Goal: Task Accomplishment & Management: Complete application form

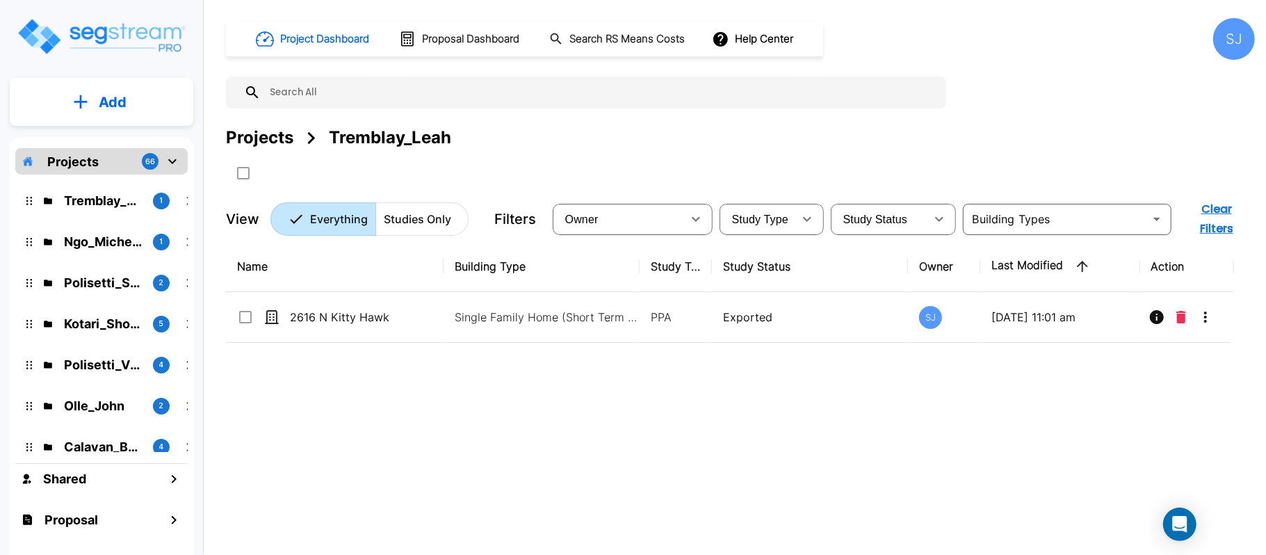
click at [104, 167] on div "Projects 66" at bounding box center [101, 161] width 172 height 26
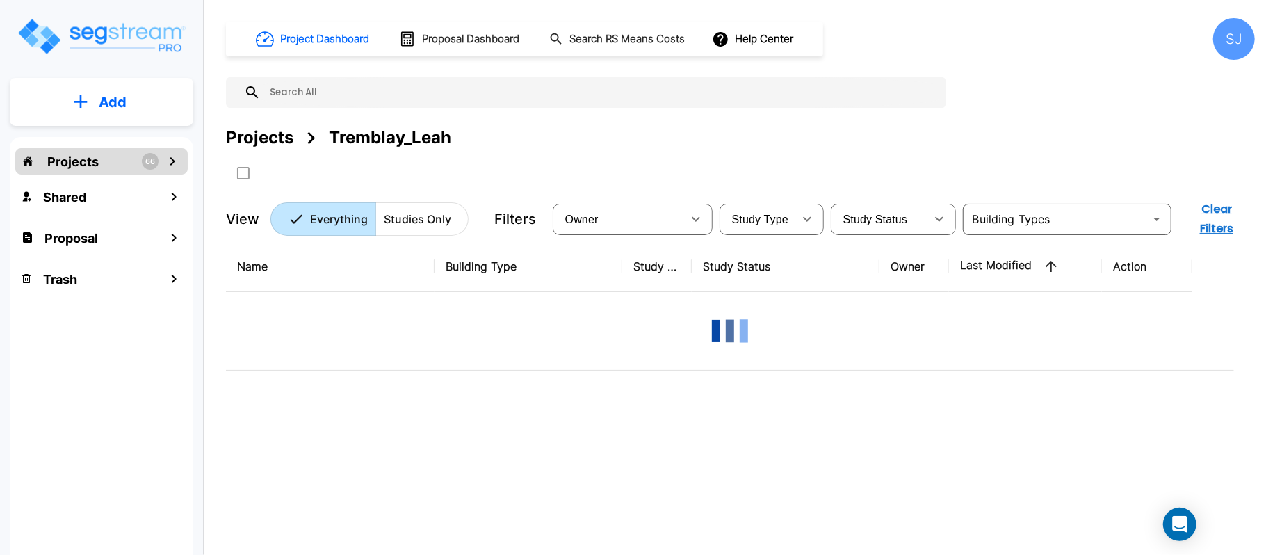
click at [104, 167] on div "Projects 66" at bounding box center [101, 161] width 172 height 26
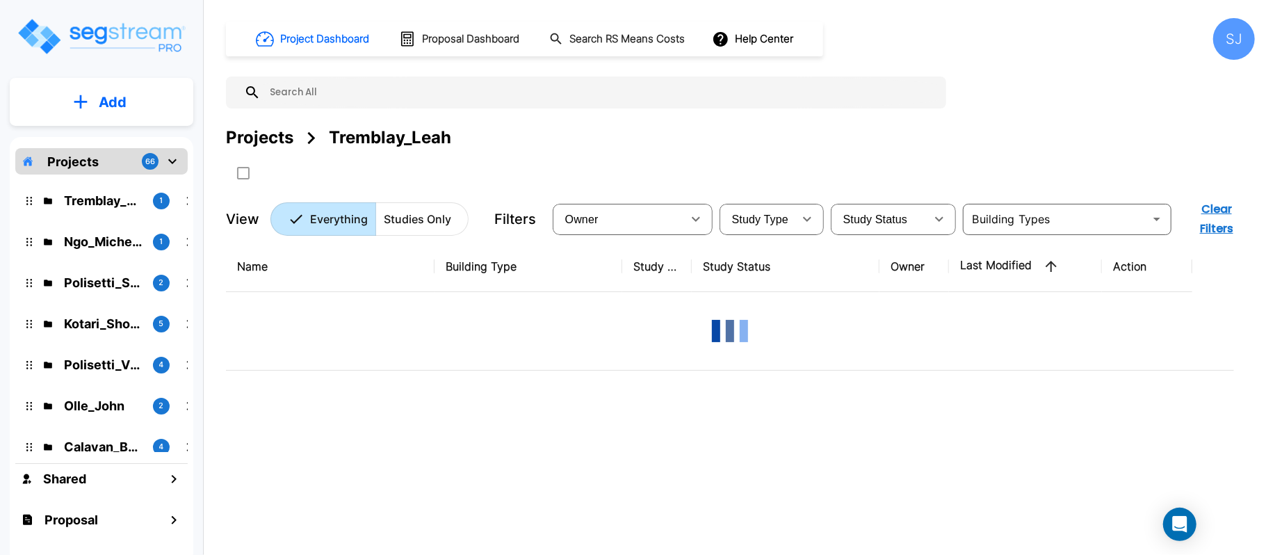
click at [125, 93] on button "Add" at bounding box center [102, 102] width 184 height 40
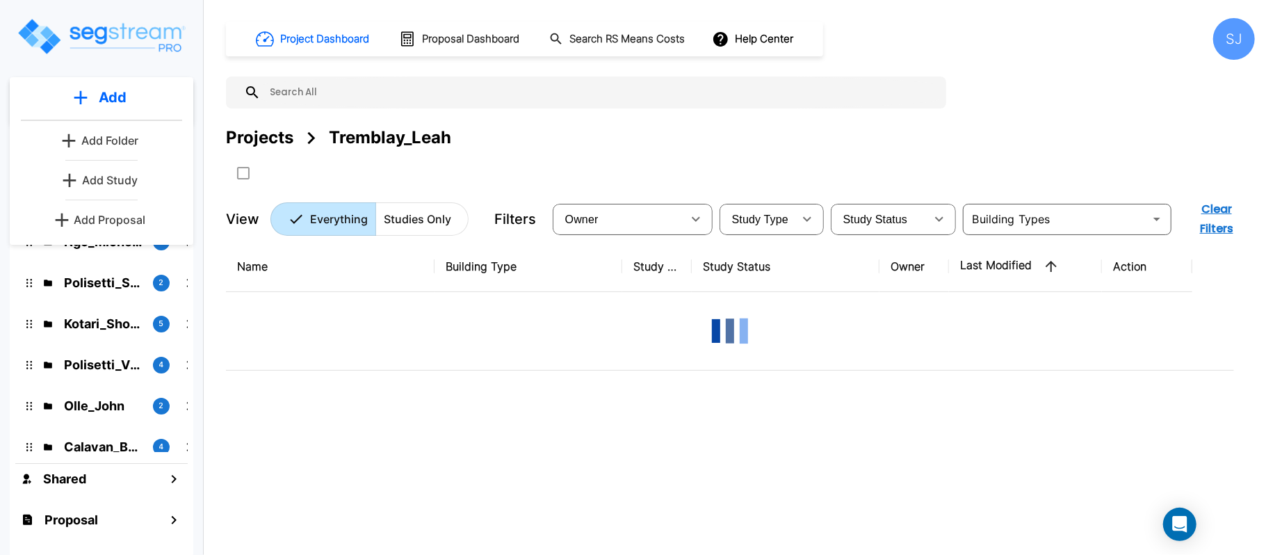
click at [195, 26] on div "Add Add Add Folder Add Study Add Proposal Projects 66 Tremblay_Leah 1 Ngo_Miche…" at bounding box center [101, 287] width 203 height 574
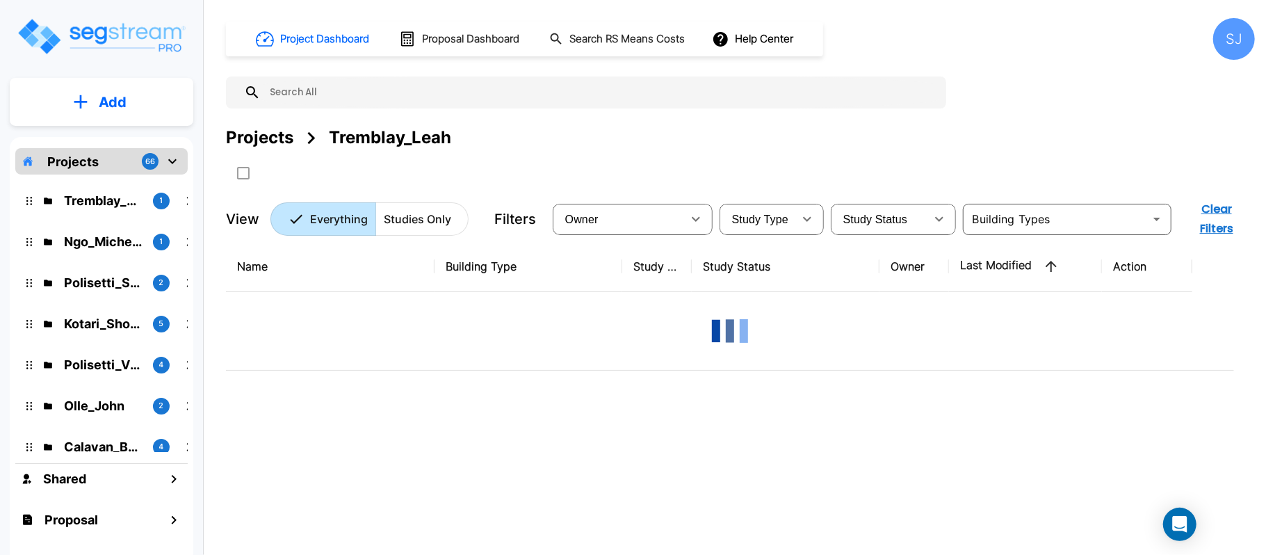
click at [95, 168] on div "Projects 66" at bounding box center [101, 161] width 172 height 26
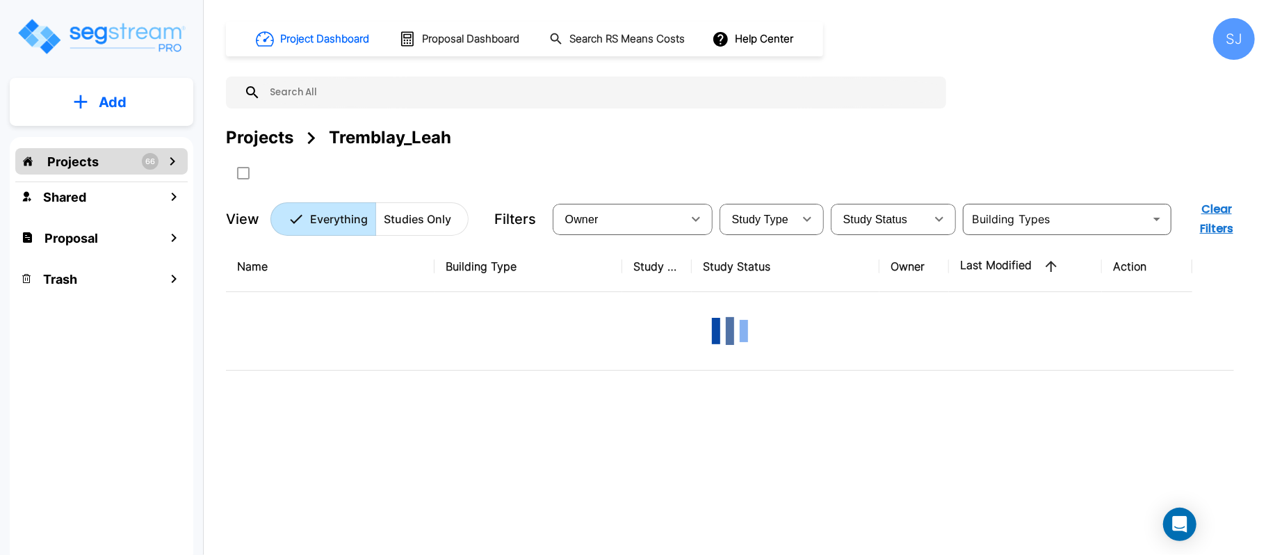
click at [95, 168] on div "Projects 66" at bounding box center [101, 161] width 172 height 26
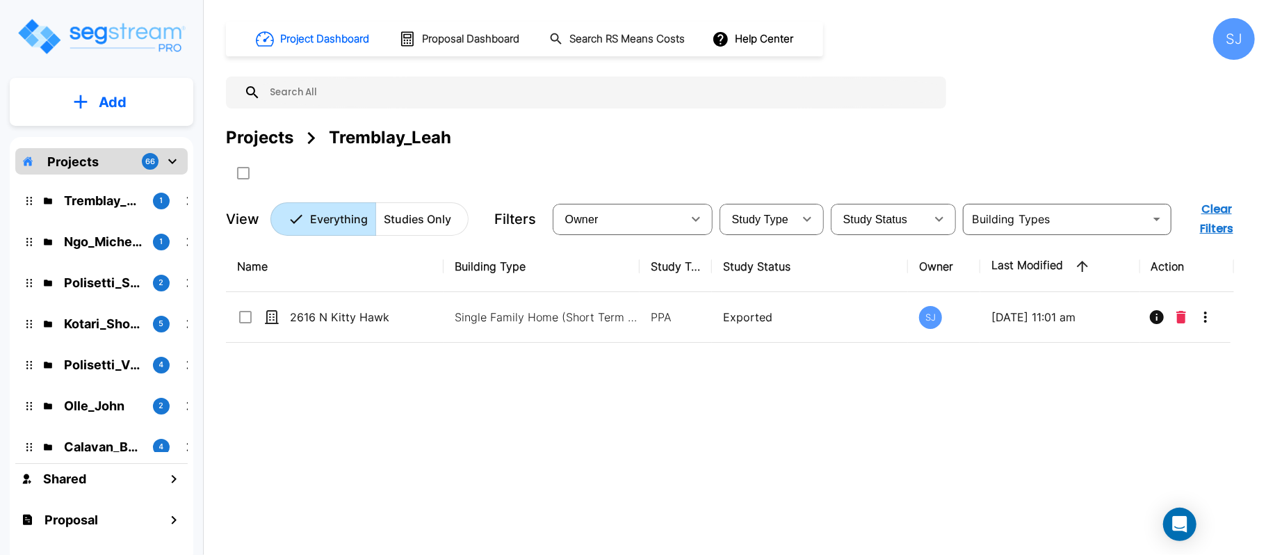
click at [90, 167] on p "Projects" at bounding box center [72, 161] width 51 height 19
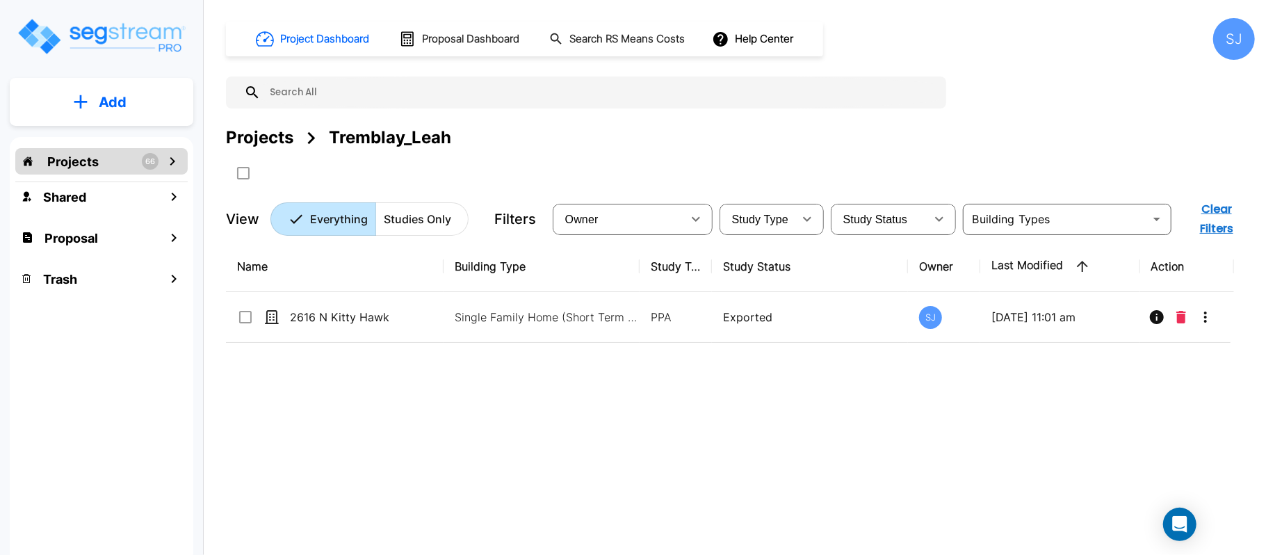
click at [90, 167] on p "Projects" at bounding box center [72, 161] width 51 height 19
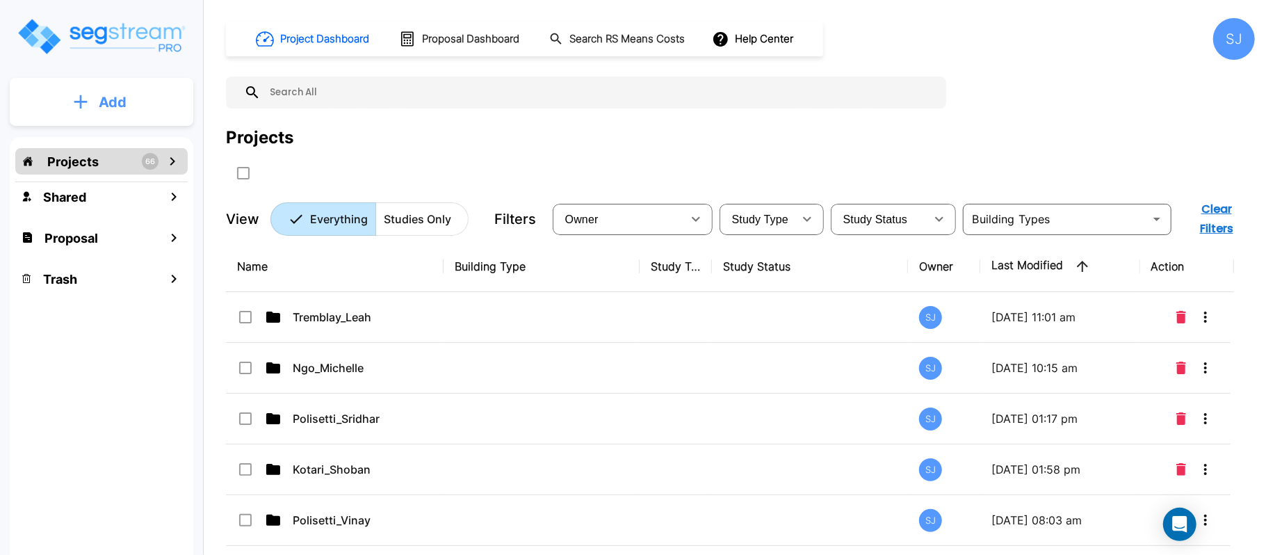
click at [126, 96] on p "Add" at bounding box center [113, 102] width 28 height 21
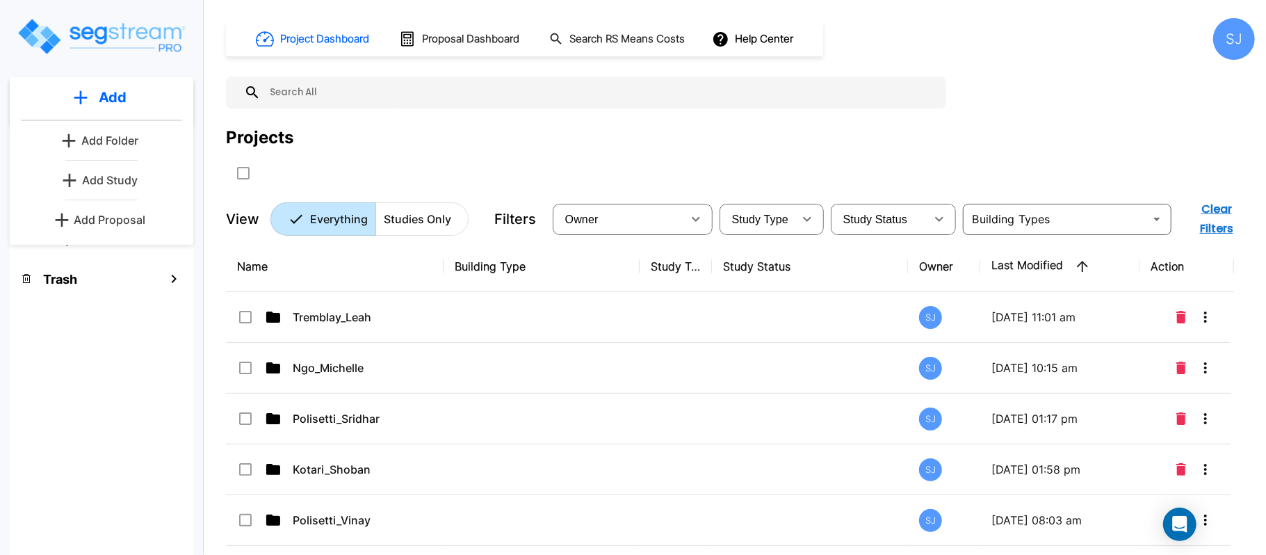
click at [122, 131] on button "Add Folder" at bounding box center [101, 141] width 89 height 28
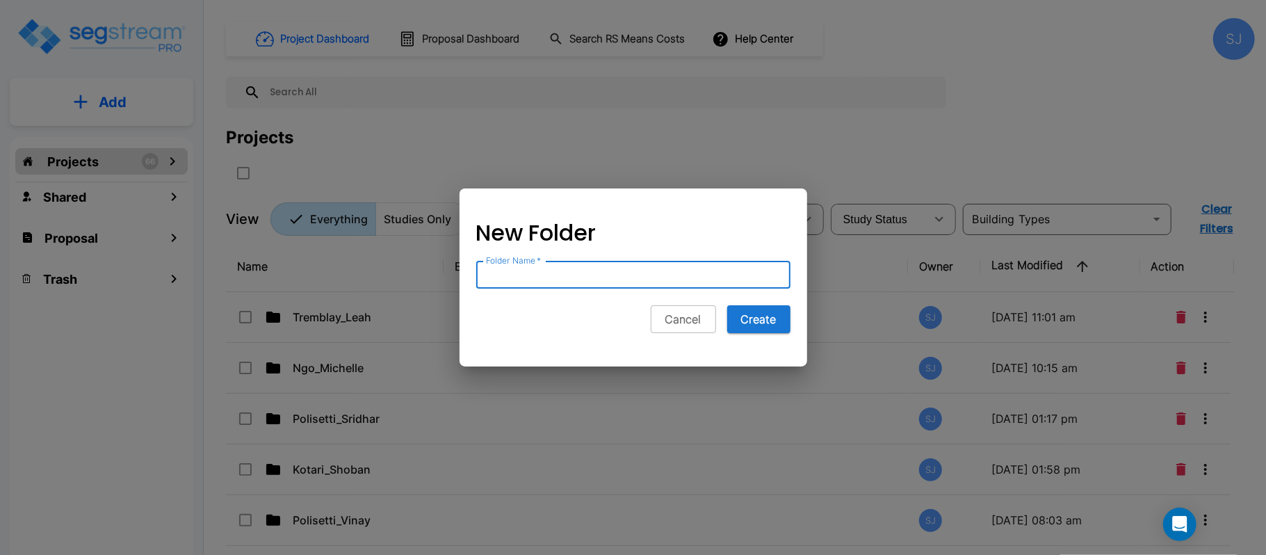
paste input "Couch&Moore_Kevin&Brandon"
type input "Couch&Moore_Kevin&Brandon"
click at [727, 305] on button "Create" at bounding box center [758, 319] width 63 height 28
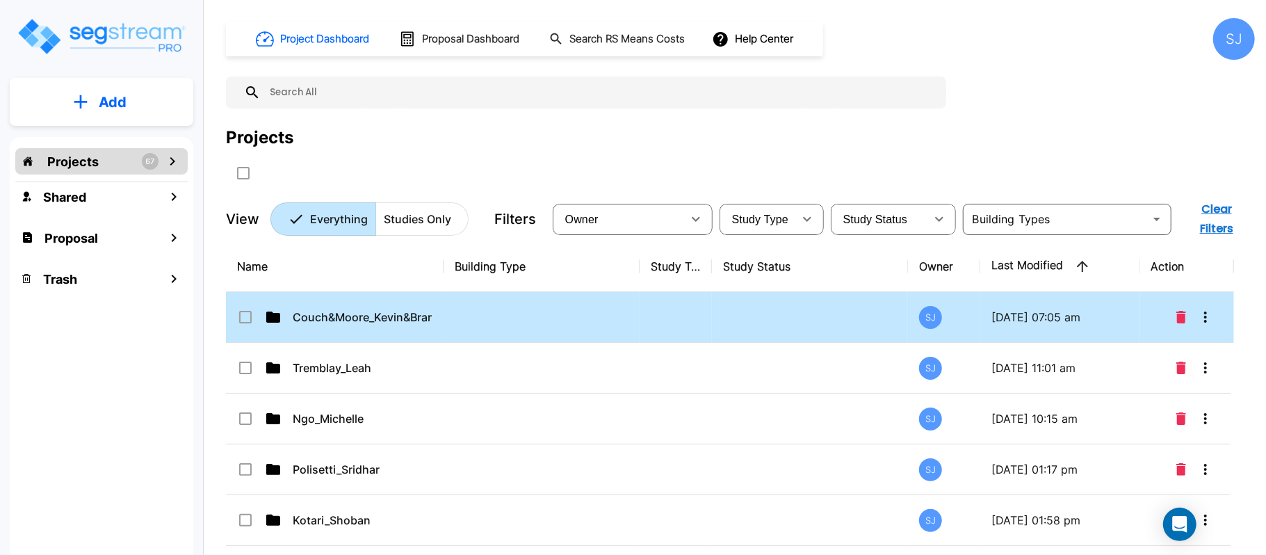
click at [444, 307] on td at bounding box center [542, 317] width 196 height 51
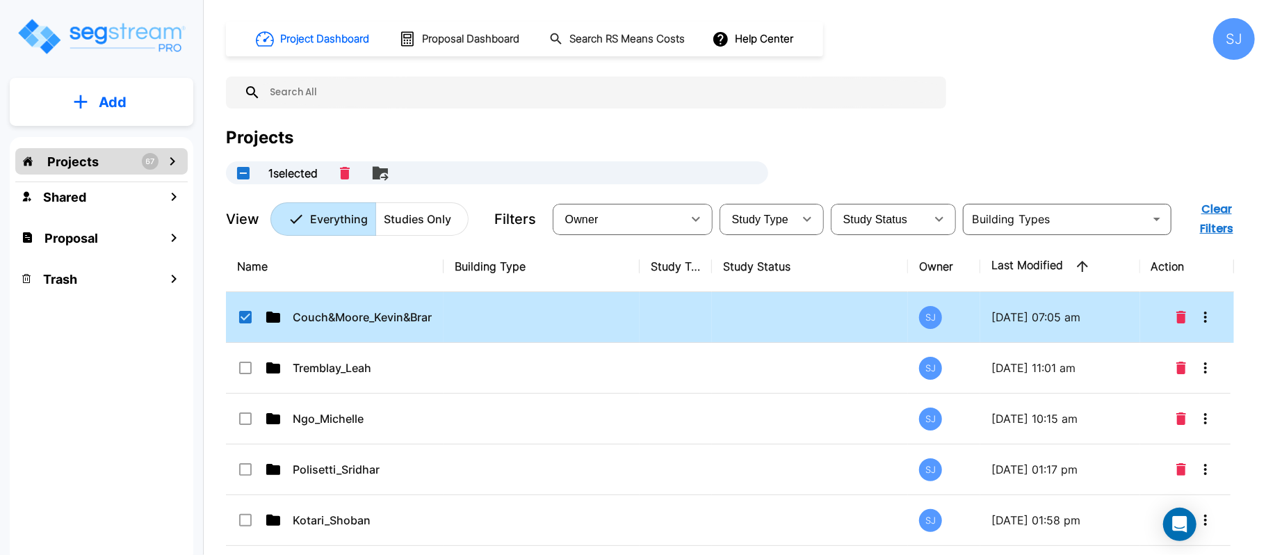
click at [444, 307] on td at bounding box center [542, 317] width 196 height 51
click at [123, 165] on div "Projects 67" at bounding box center [101, 161] width 172 height 26
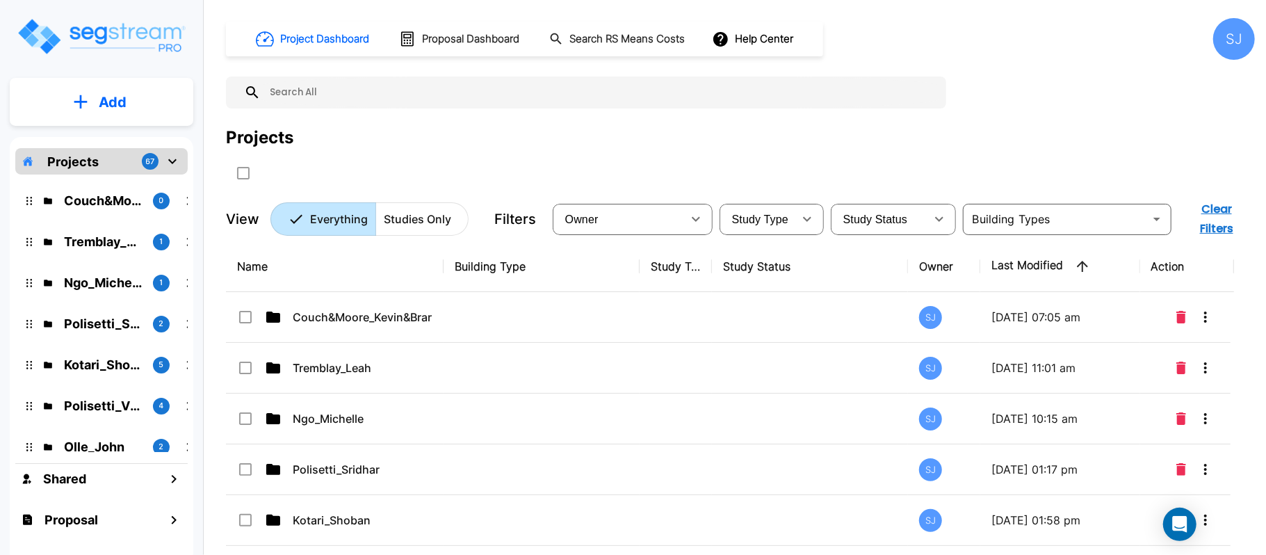
checkbox input "false"
click at [109, 192] on p "Couch&Moore_Kevin&Brandon" at bounding box center [103, 200] width 78 height 19
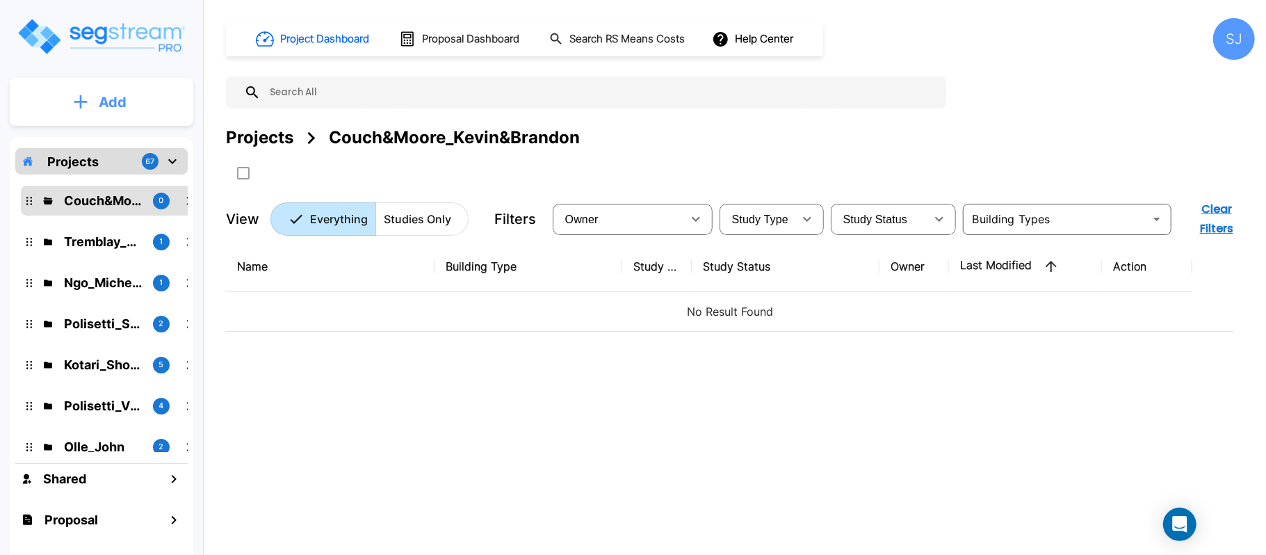
click at [136, 88] on button "Add" at bounding box center [102, 102] width 184 height 40
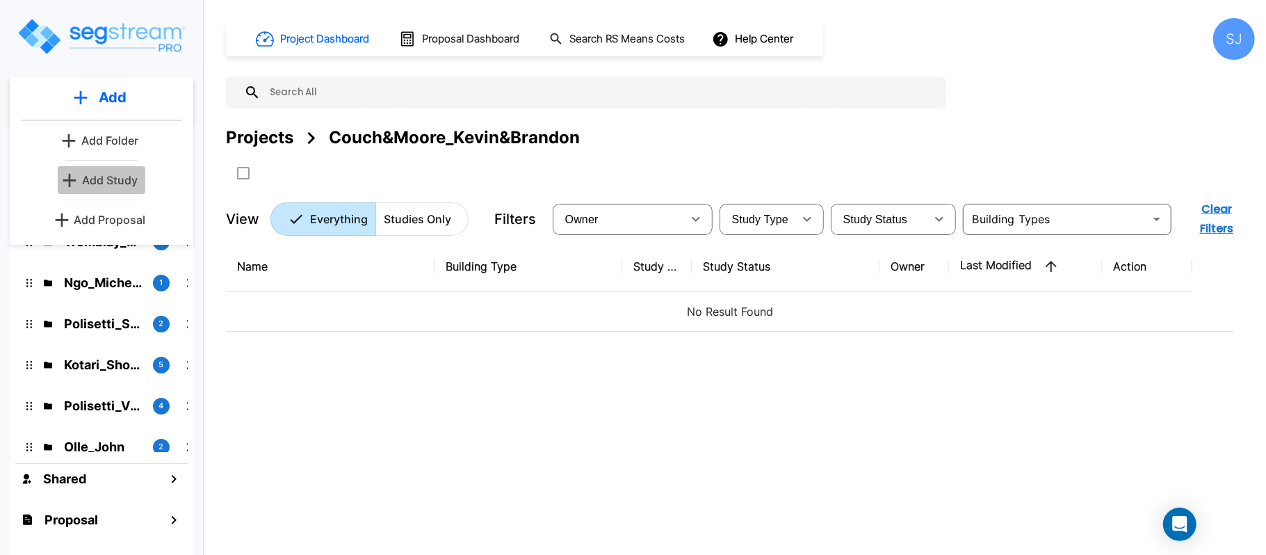
click at [107, 173] on p "Add Study" at bounding box center [110, 180] width 56 height 17
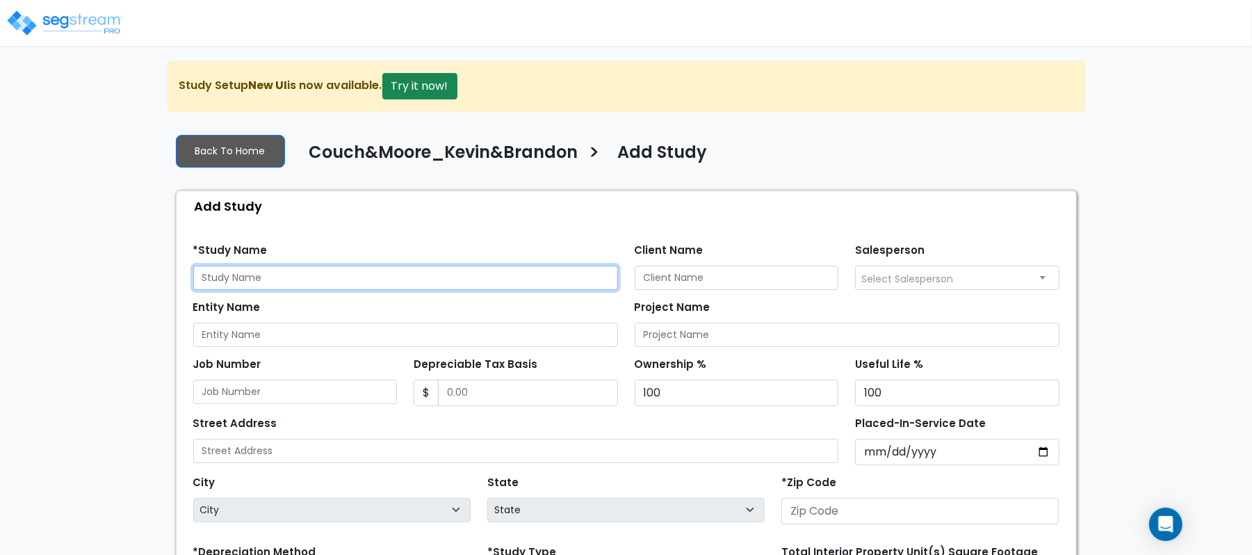
click at [490, 273] on input "text" at bounding box center [405, 278] width 425 height 24
paste input "210 Dewdrop St"
type input "[STREET_ADDRESS]"
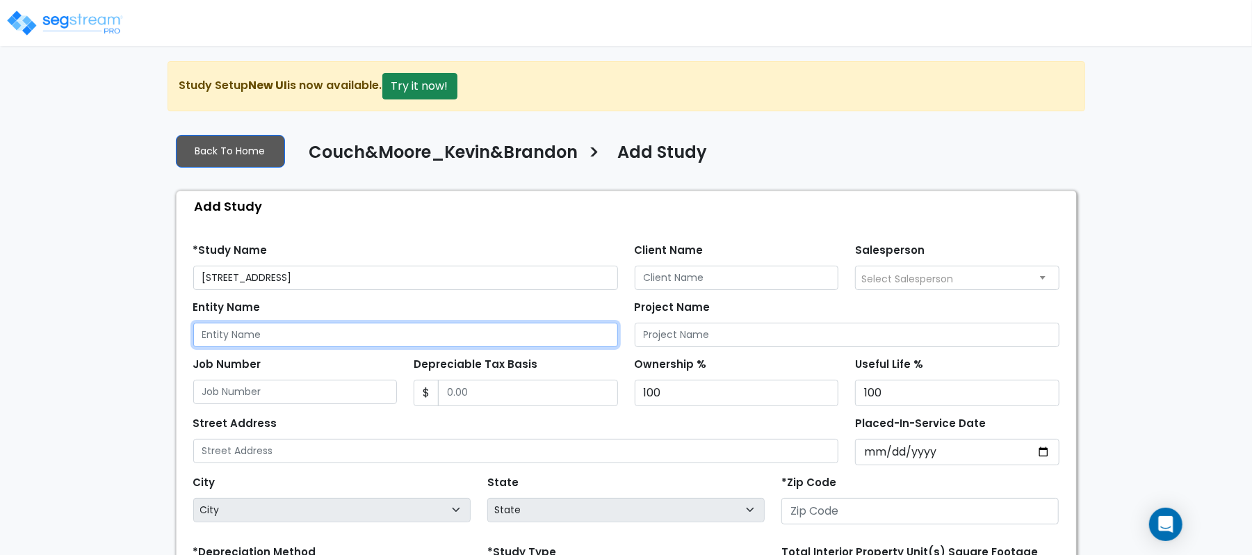
click at [476, 342] on input "Entity Name" at bounding box center [405, 335] width 425 height 24
paste input "[STREET_ADDRESS]"
type input "[STREET_ADDRESS]"
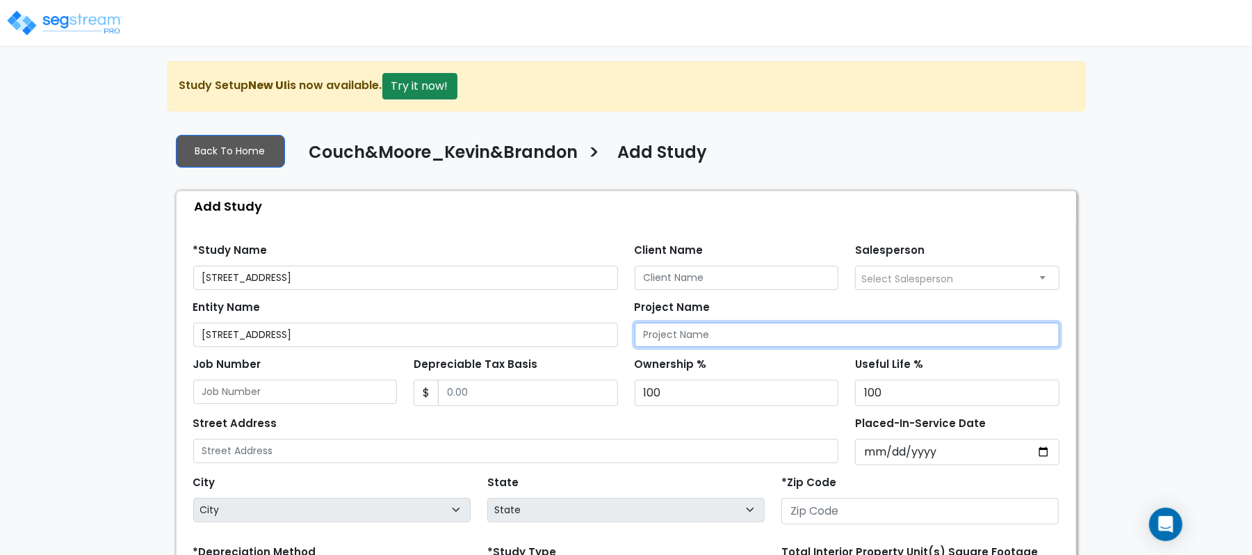
click at [654, 332] on input "Project Name" at bounding box center [847, 335] width 425 height 24
paste input "[STREET_ADDRESS]"
type input "[STREET_ADDRESS]"
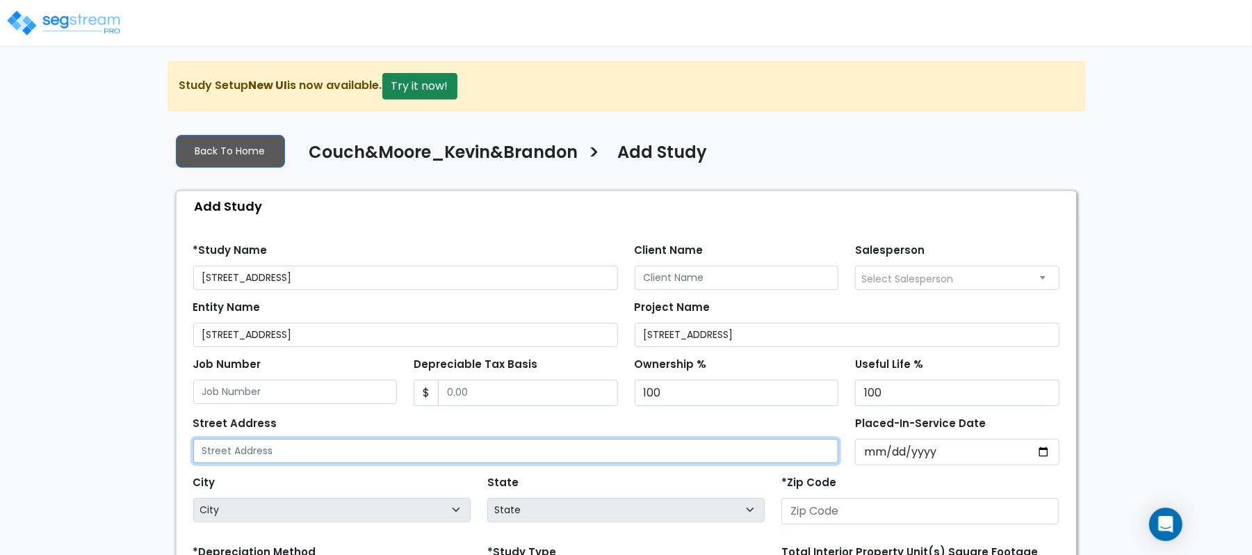
click at [430, 450] on input "text" at bounding box center [516, 451] width 646 height 24
paste input "[STREET_ADDRESS]"
type input "[STREET_ADDRESS]"
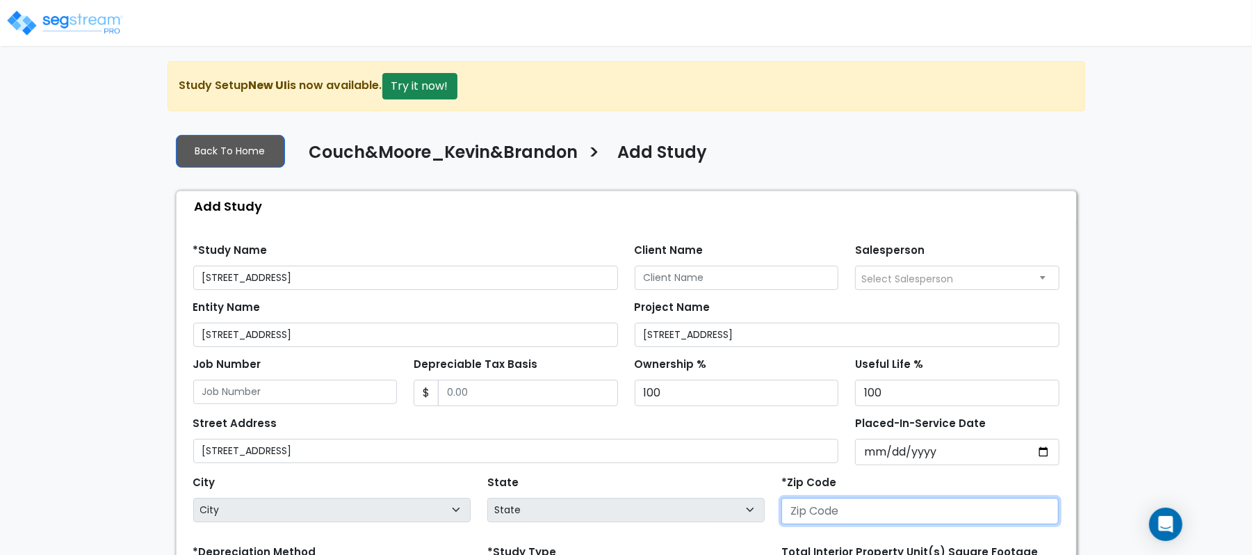
click at [882, 521] on input "number" at bounding box center [919, 511] width 277 height 26
paste input "78373"
type input "78373"
select select "TX"
type input "78373"
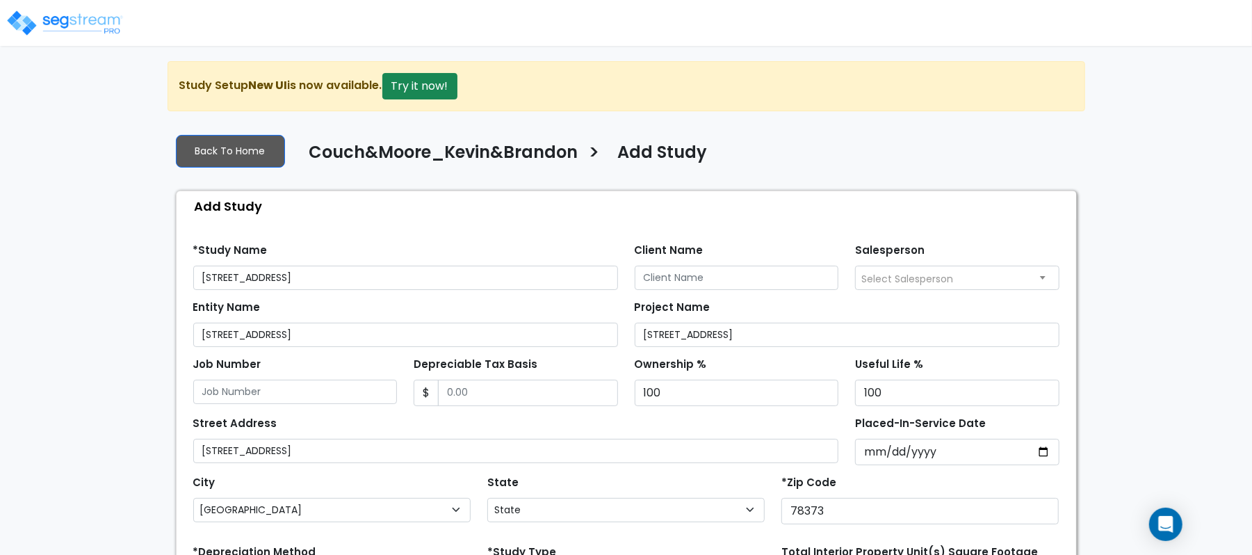
click at [729, 477] on div "State State National Average AB AK AL AR AZ BC CA CO CT DC DE FL GA HI" at bounding box center [626, 500] width 294 height 56
paste input "Couch&Moore_Kevin&Brandon"
click at [685, 271] on input "Couch&Moore_Kevin&Brandon" at bounding box center [737, 278] width 204 height 24
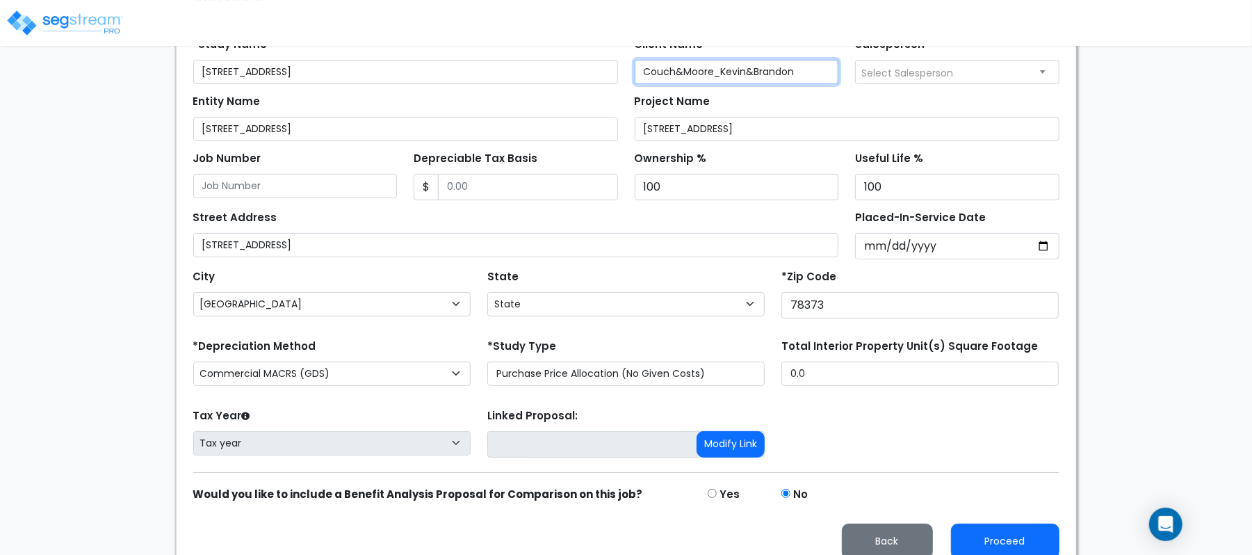
scroll to position [212, 0]
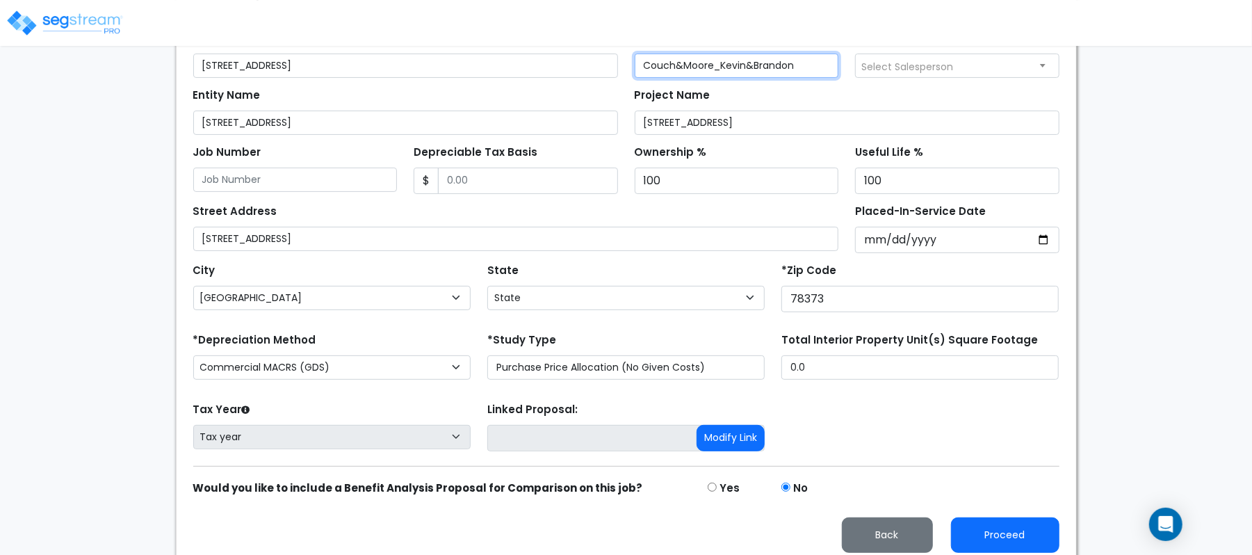
type input "Couch&Moore_Kevin&Brandon"
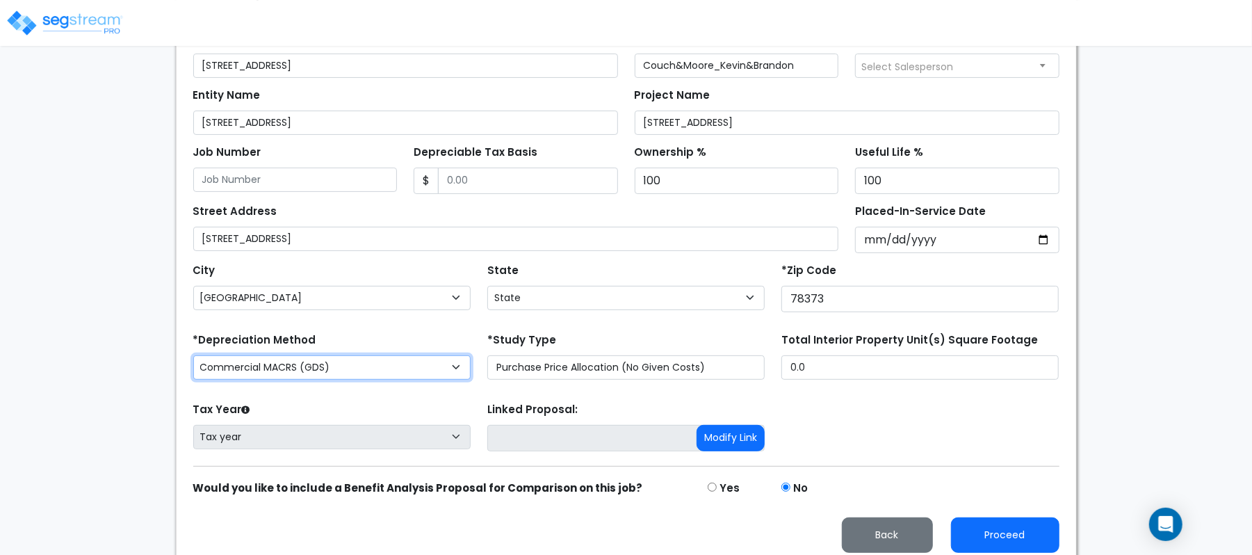
click at [432, 373] on select "Commercial MACRS (GDS) Commercial Residential MACRS (GDS) Commercial MACRS (GDS…" at bounding box center [331, 367] width 277 height 24
select select "CRM(_44"
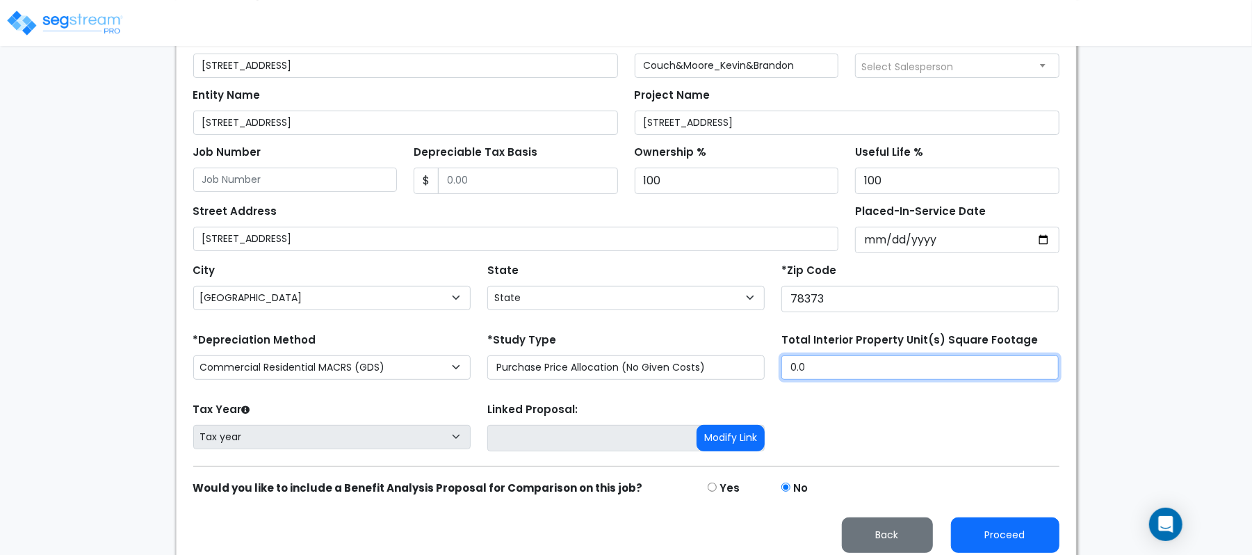
click at [815, 378] on input "0.0" at bounding box center [919, 367] width 277 height 24
type input "2,170"
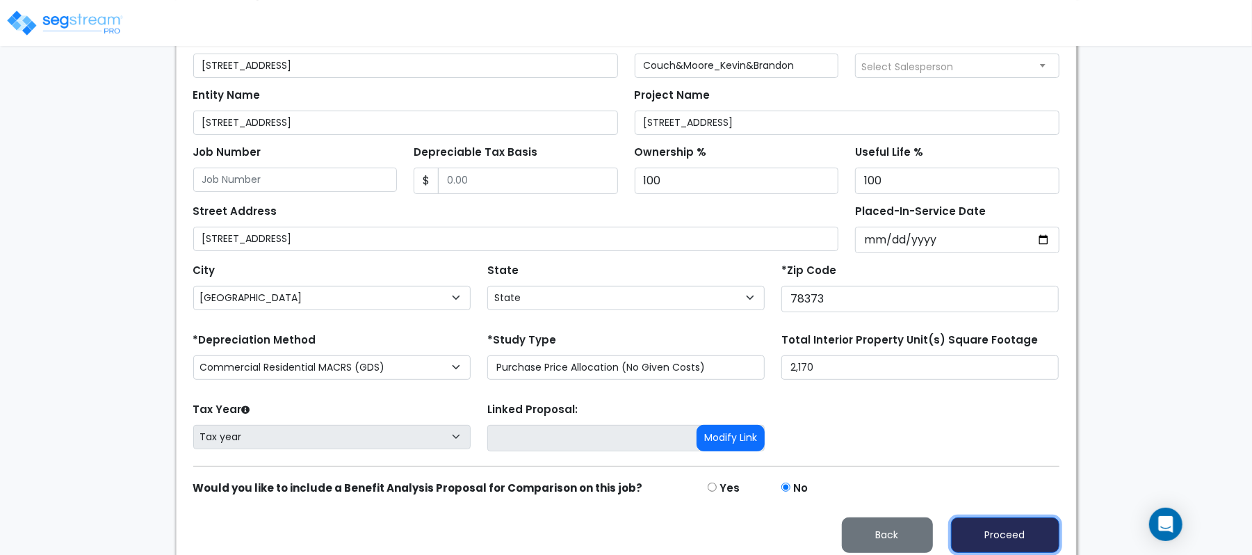
click at [1014, 532] on button "Proceed" at bounding box center [1005, 534] width 108 height 35
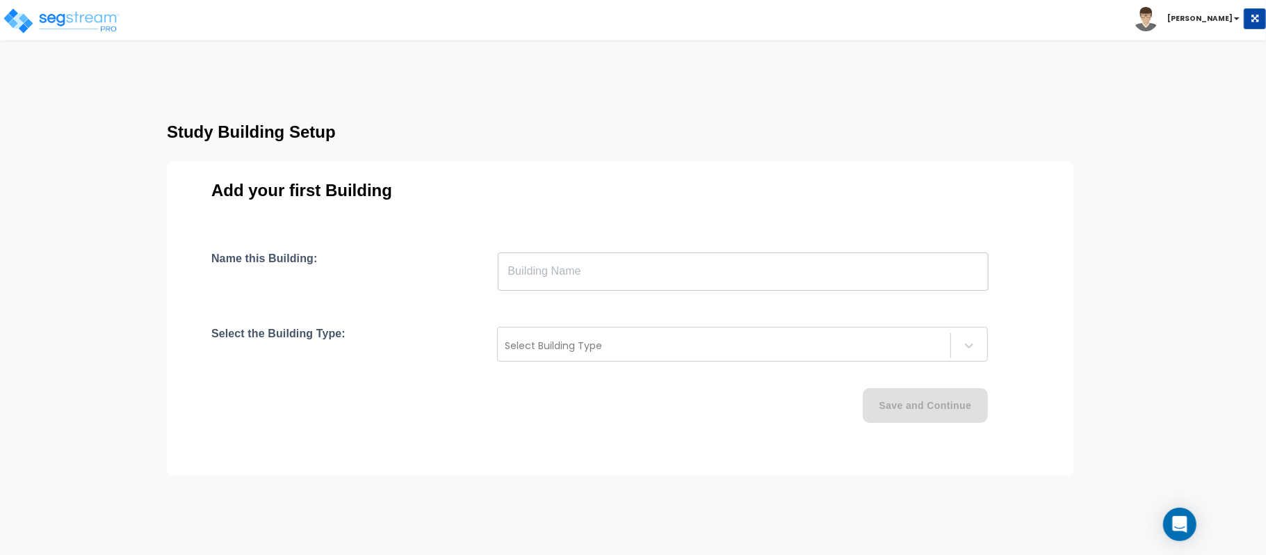
click at [875, 270] on input "text" at bounding box center [743, 271] width 491 height 39
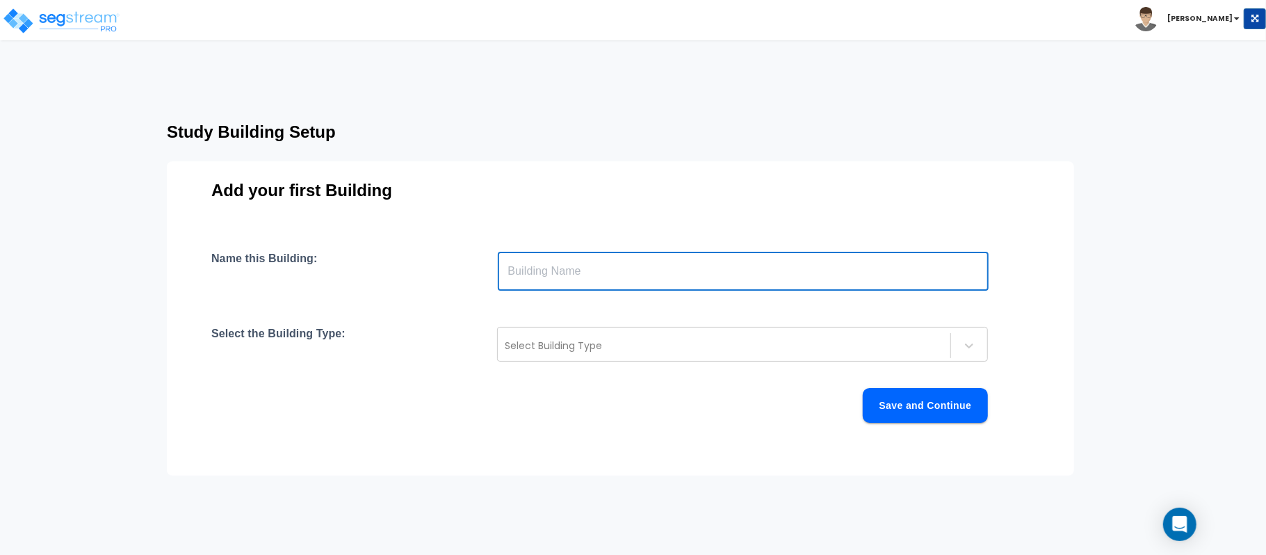
type input "Building"
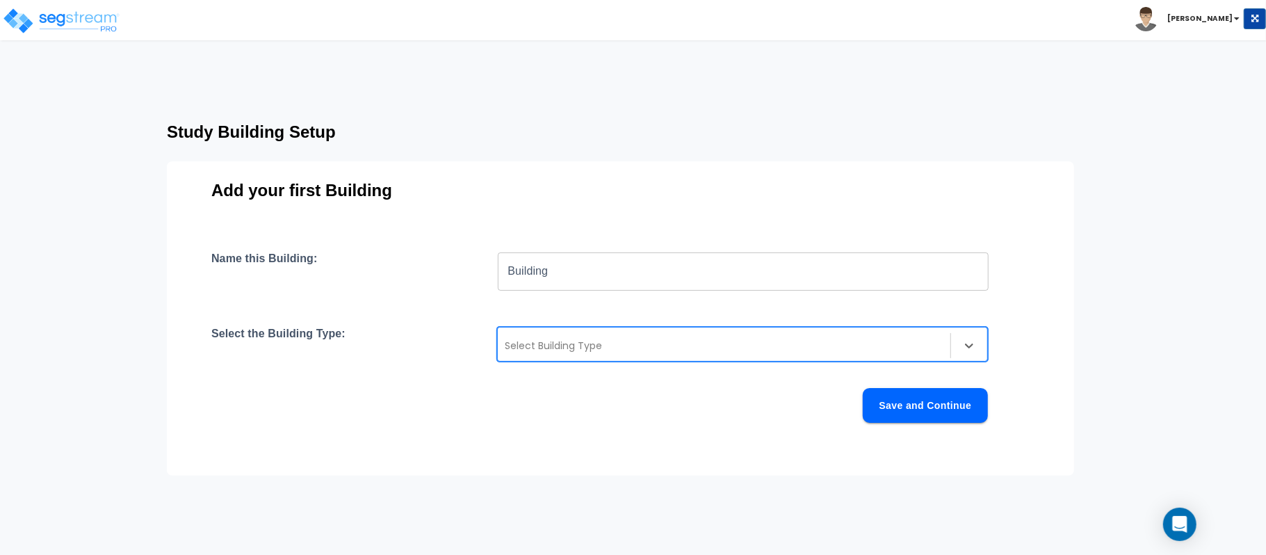
click at [628, 357] on div "Select Building Type" at bounding box center [742, 344] width 491 height 35
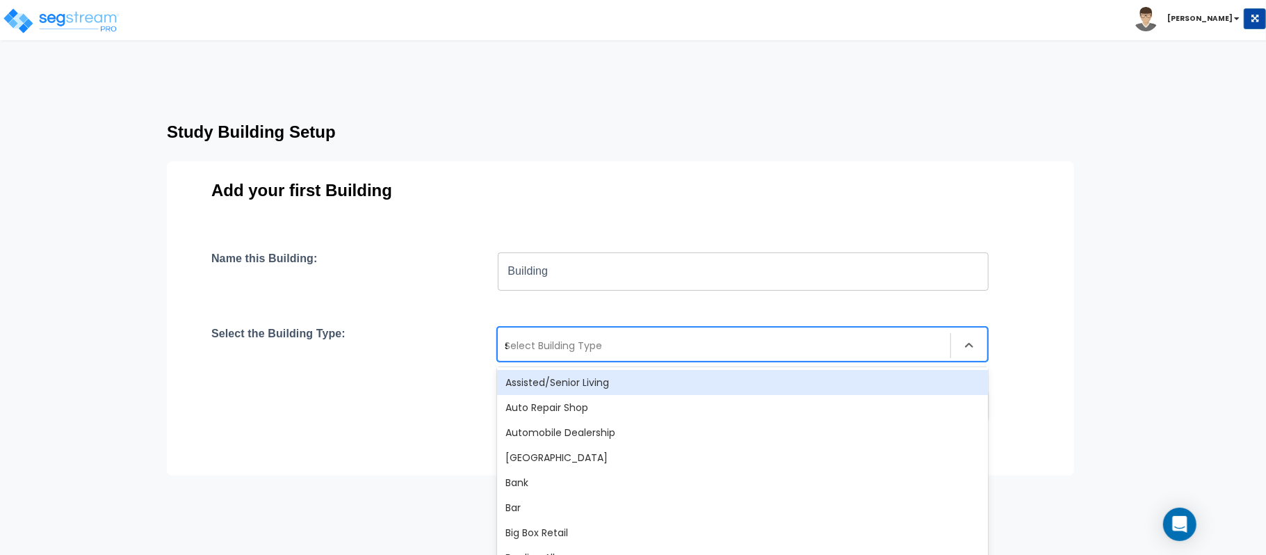
type input "si"
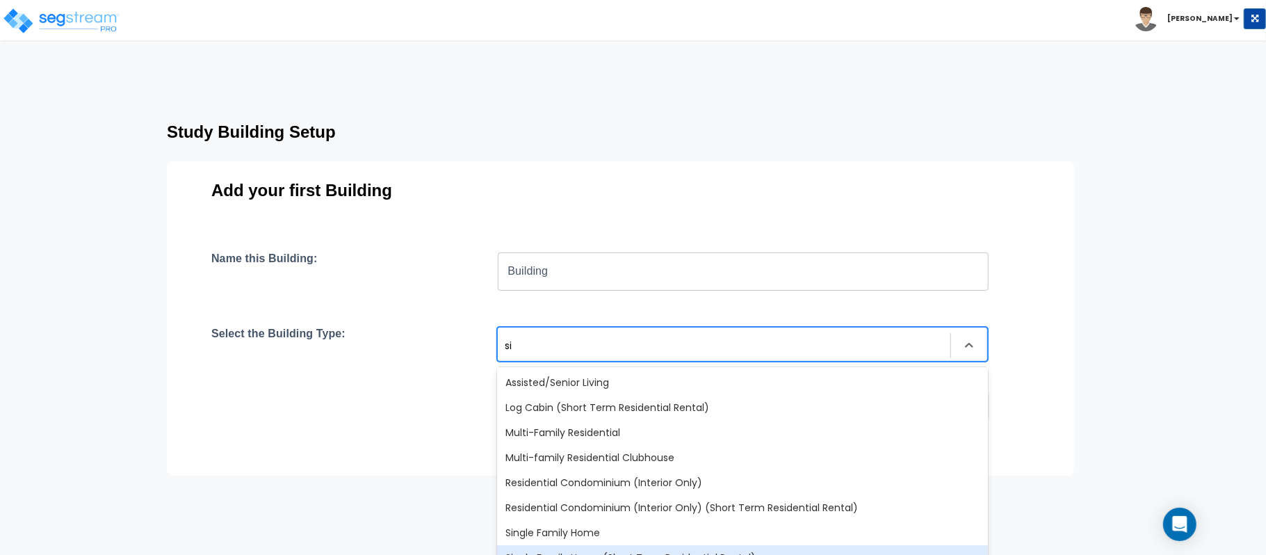
click at [648, 551] on div "Single Family Home (Short Term Residential Rental)" at bounding box center [742, 557] width 491 height 25
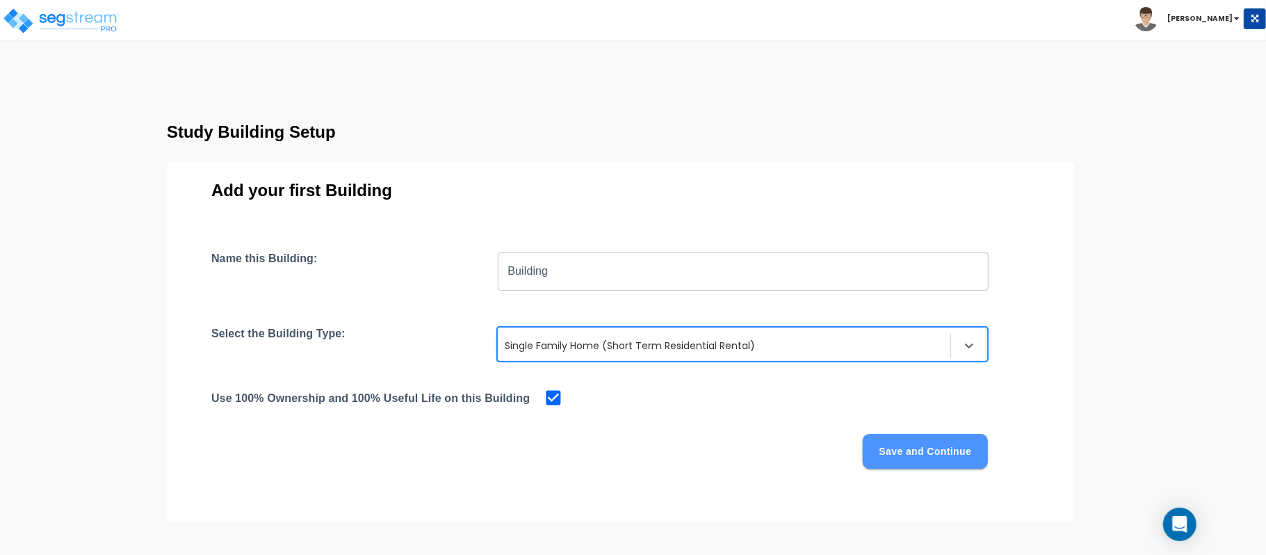
click at [937, 443] on button "Save and Continue" at bounding box center [925, 451] width 125 height 35
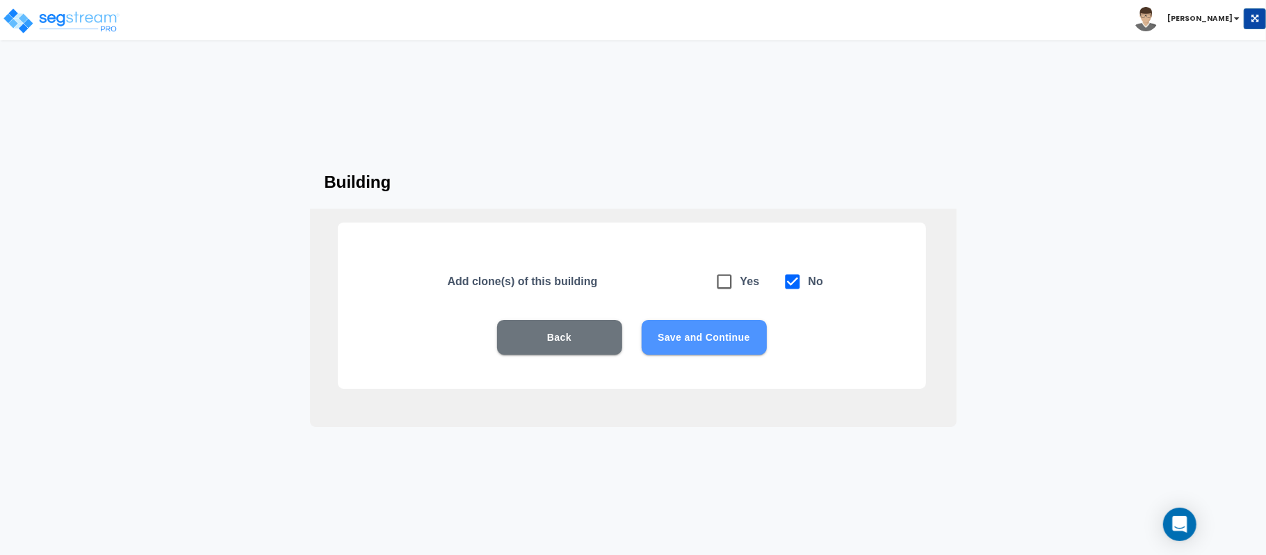
click at [711, 335] on button "Save and Continue" at bounding box center [704, 337] width 125 height 35
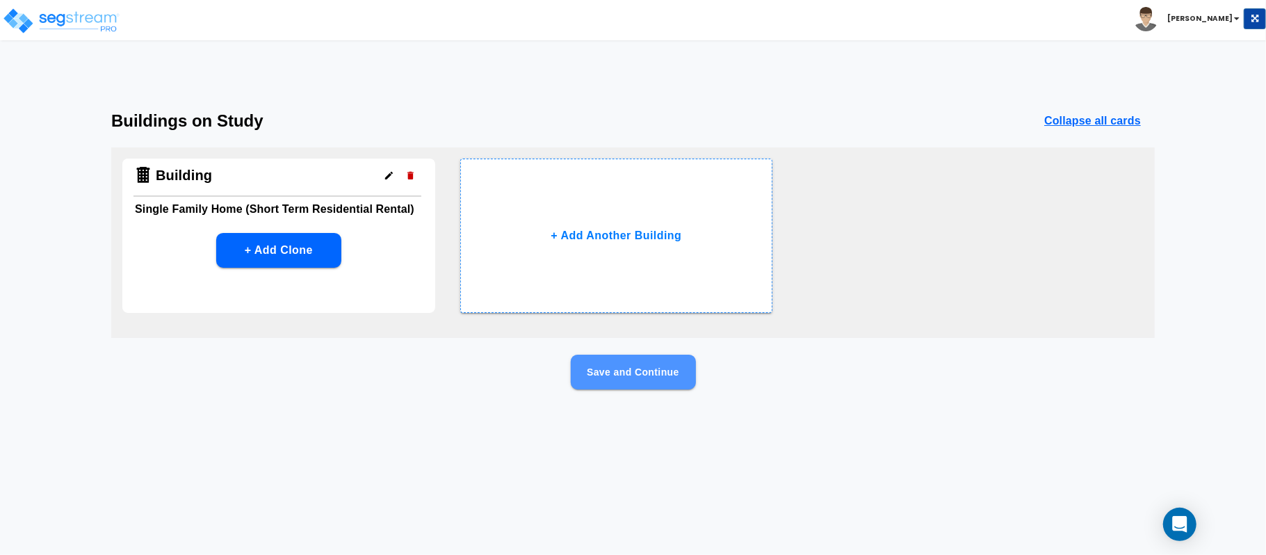
click at [676, 367] on button "Save and Continue" at bounding box center [633, 372] width 125 height 35
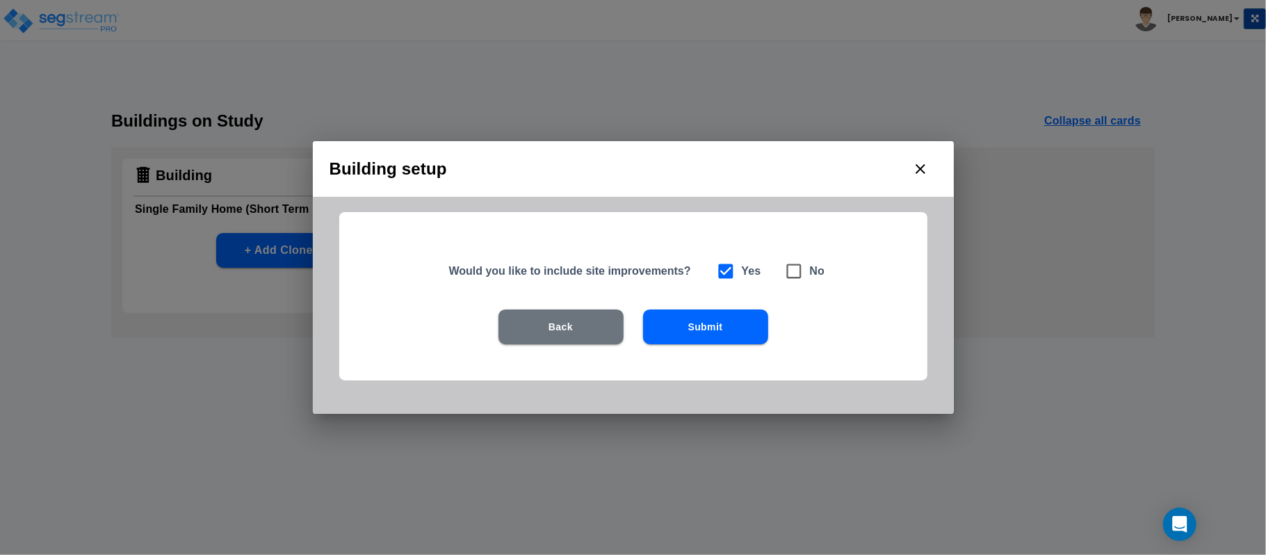
click at [727, 331] on button "Submit" at bounding box center [705, 326] width 125 height 35
